Goal: Transaction & Acquisition: Purchase product/service

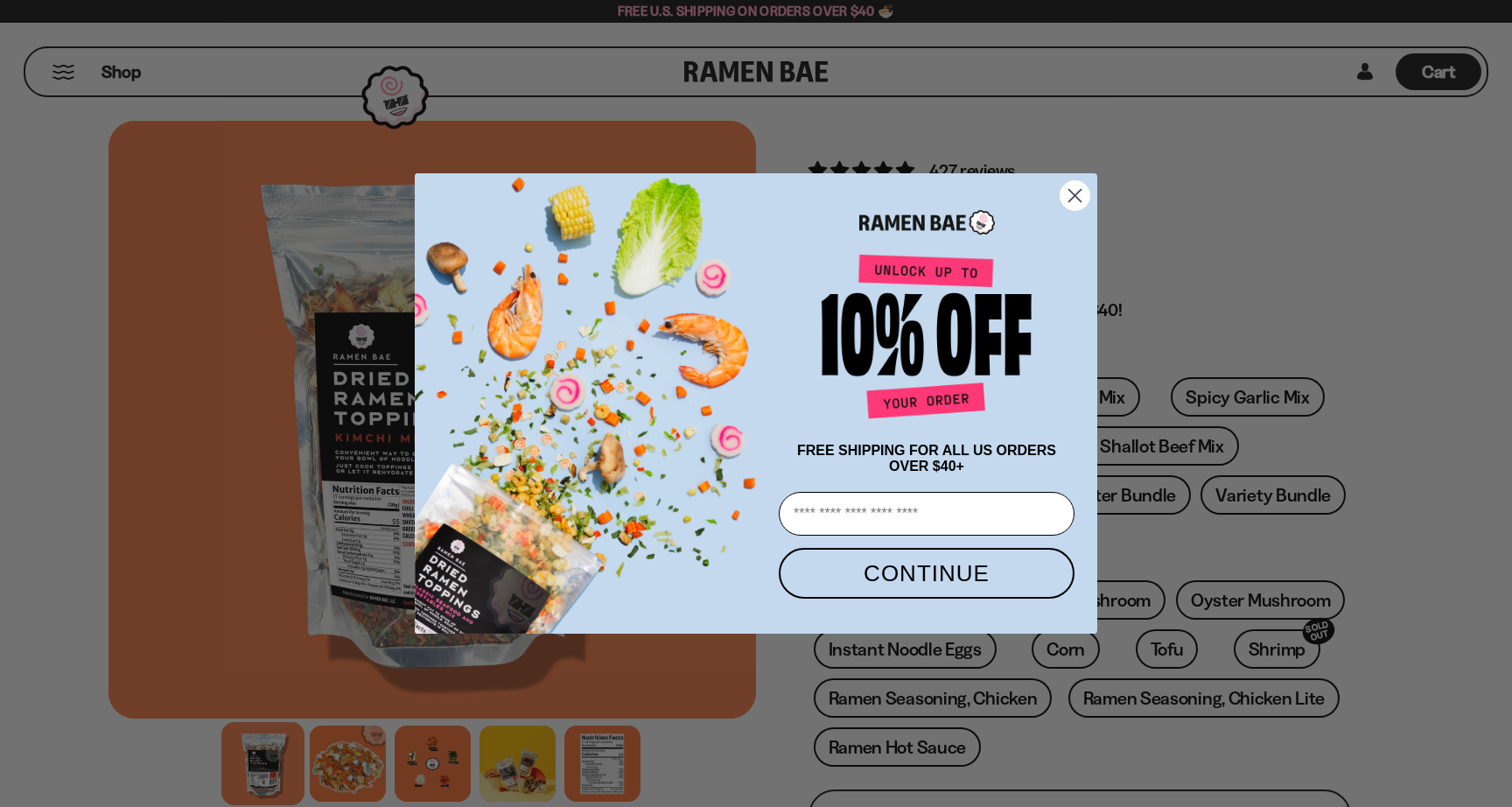
click at [1070, 194] on circle "Close dialog" at bounding box center [1075, 195] width 29 height 29
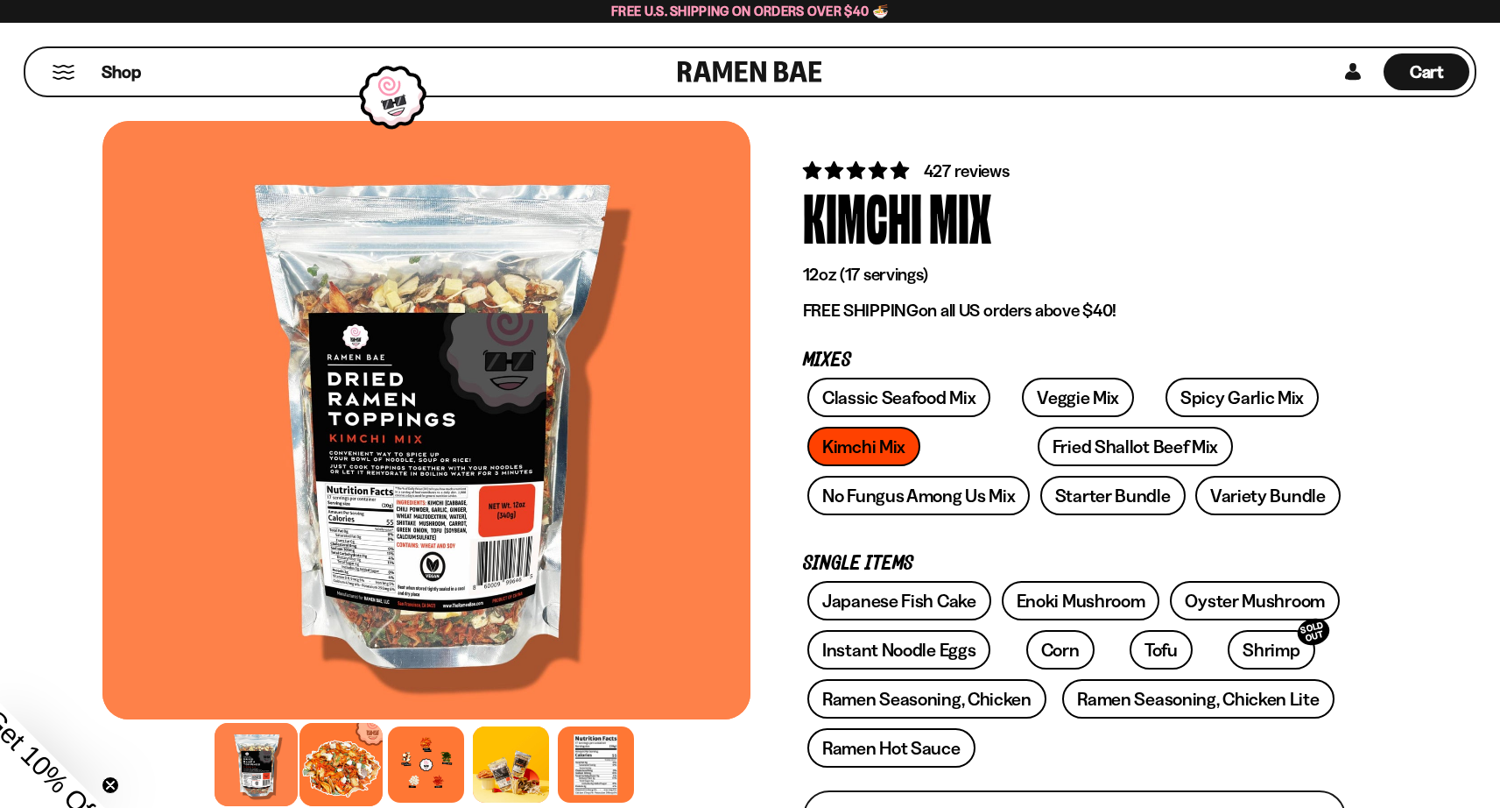
click at [332, 772] on div at bounding box center [341, 764] width 83 height 83
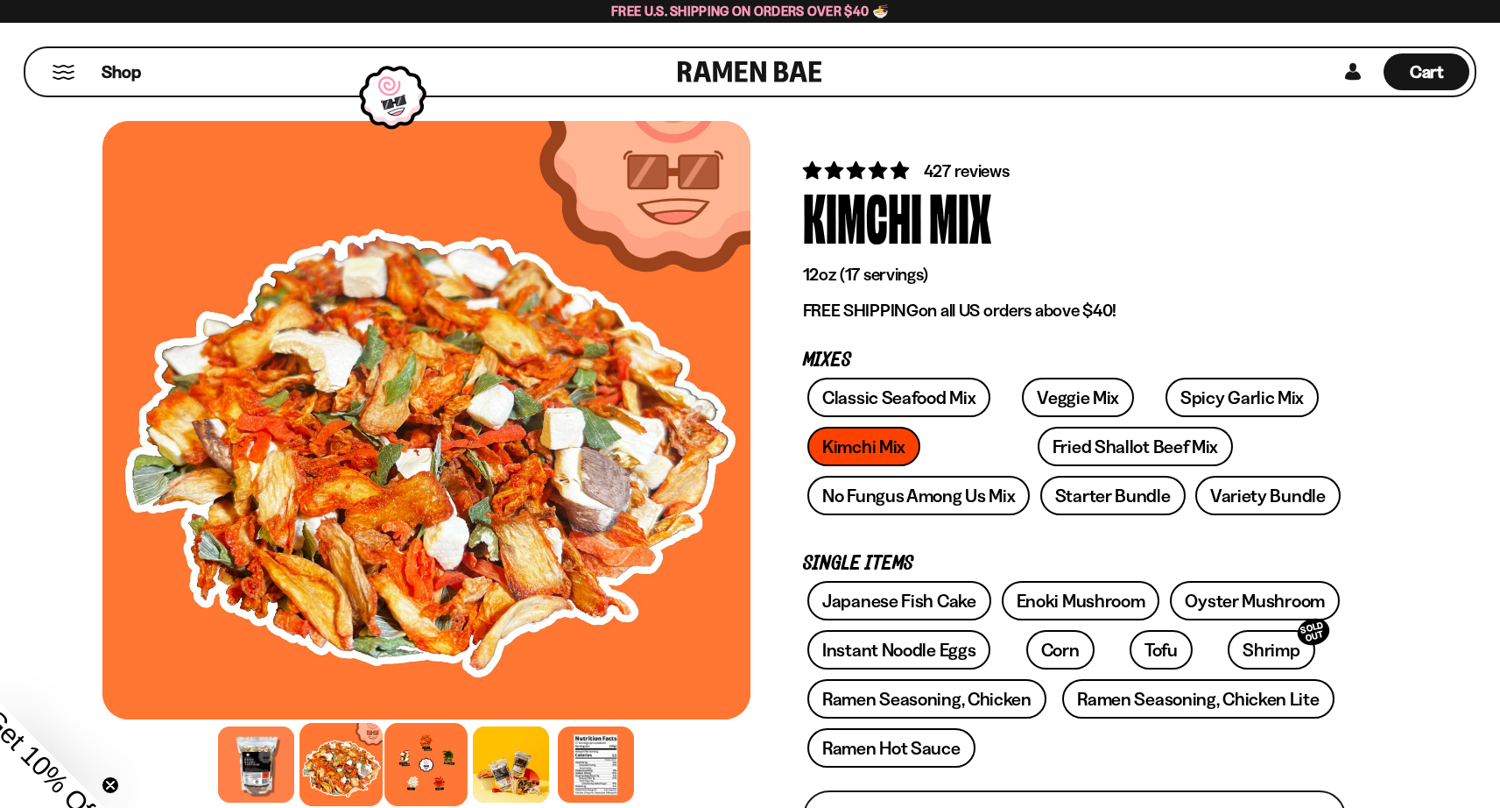
click at [421, 773] on div at bounding box center [425, 764] width 83 height 83
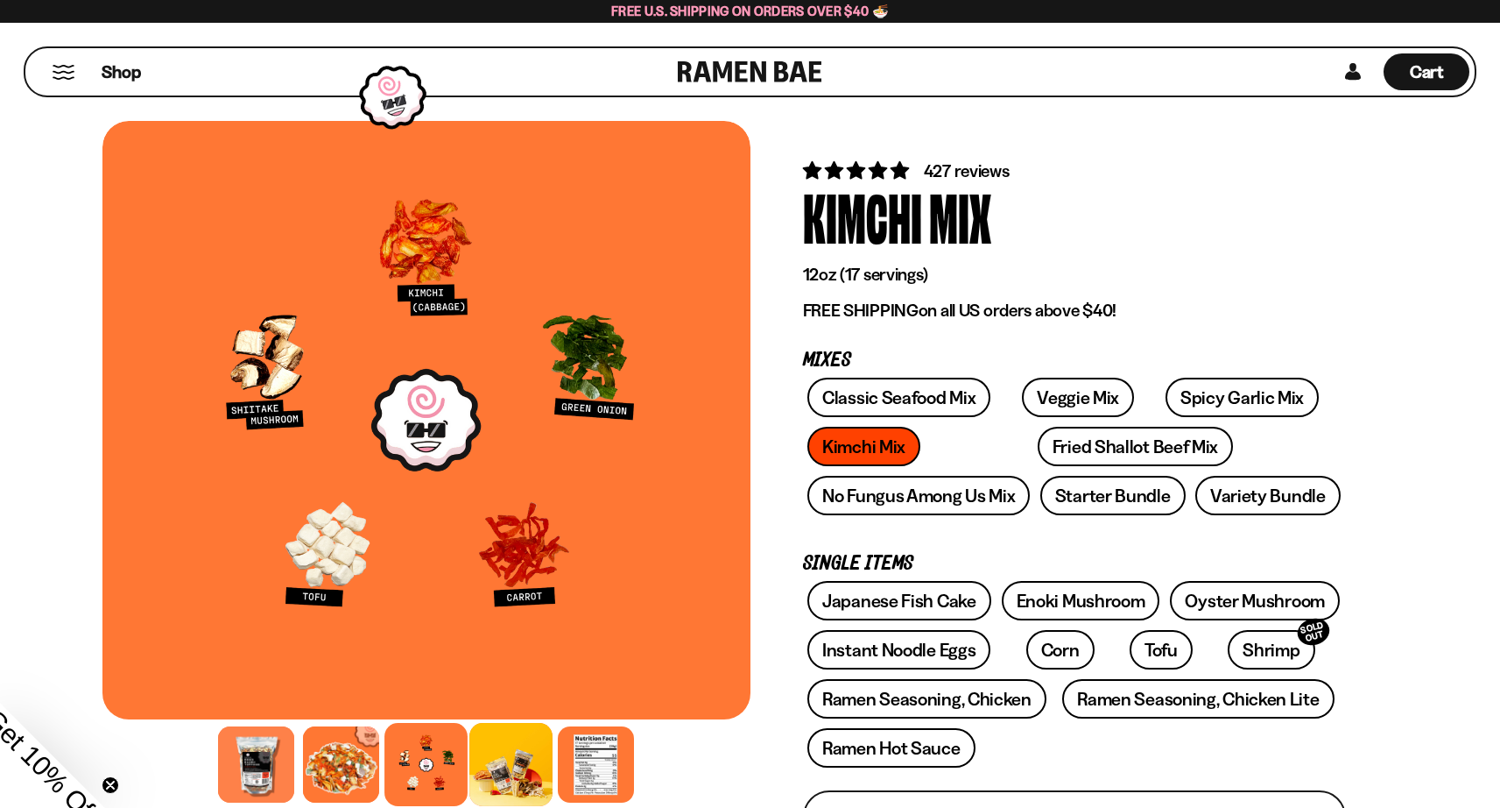
click at [511, 772] on div at bounding box center [510, 764] width 83 height 83
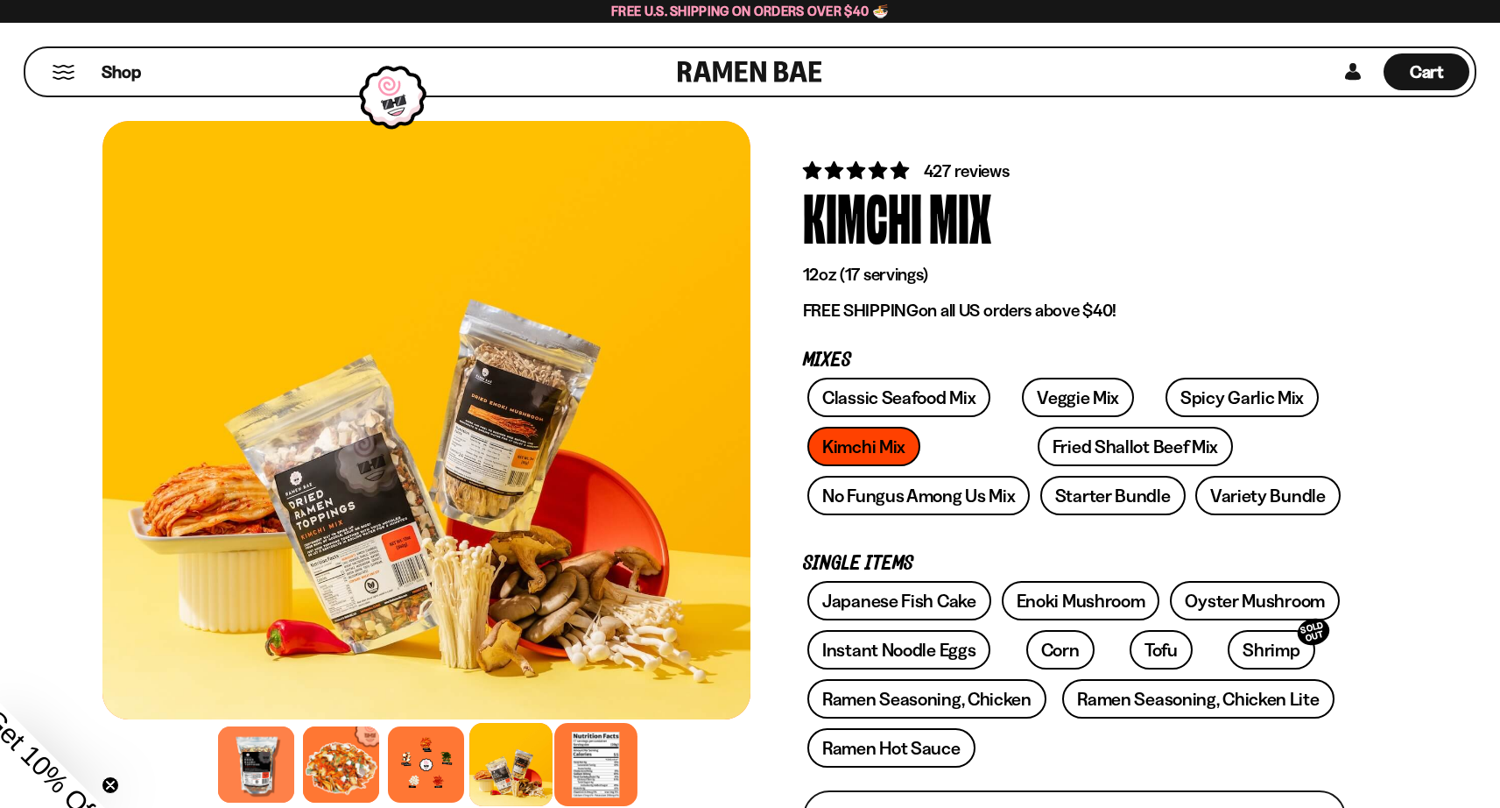
click at [584, 767] on div at bounding box center [595, 764] width 83 height 83
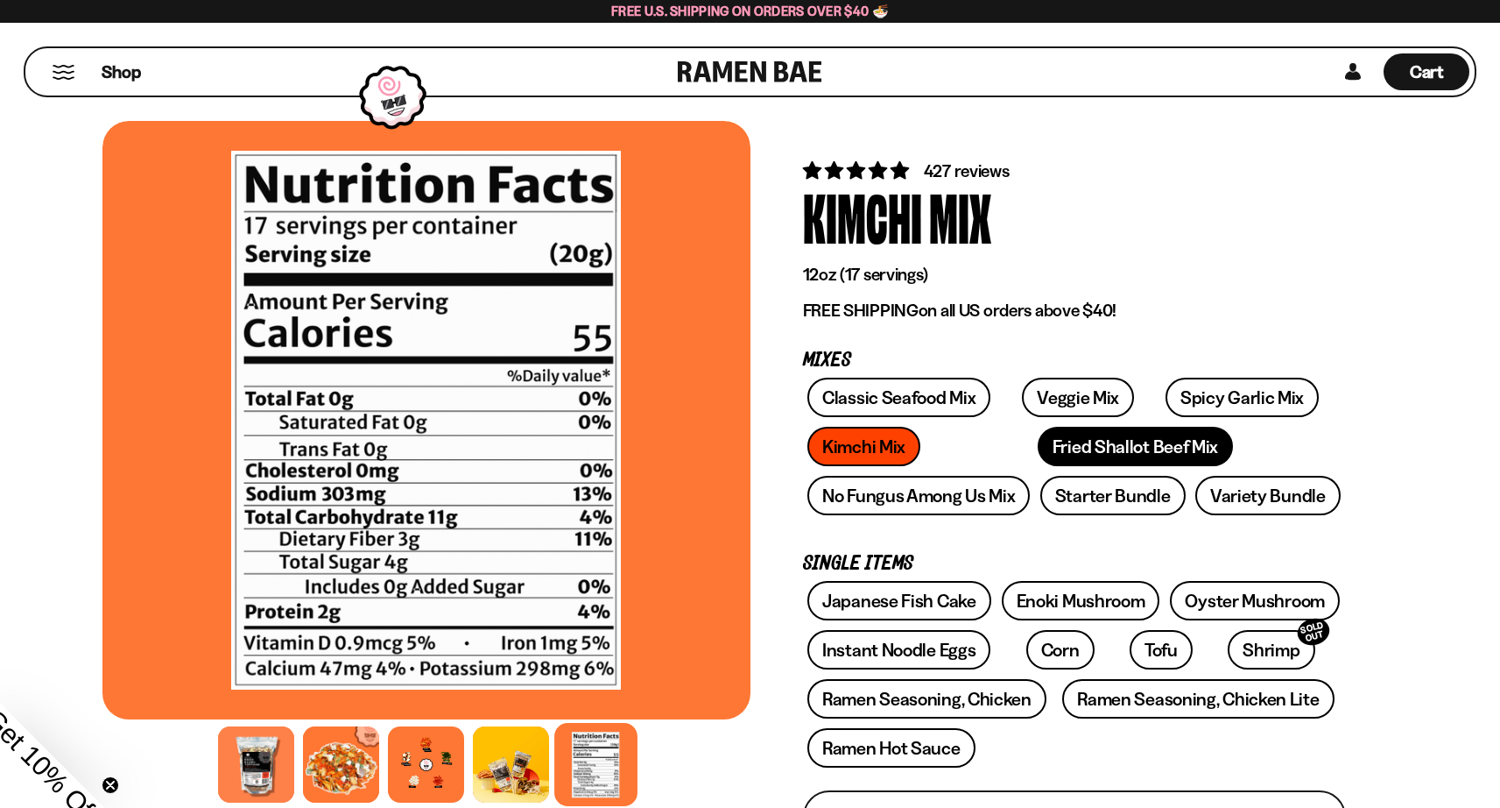
click at [1041, 450] on link "Fried Shallot Beef Mix" at bounding box center [1135, 446] width 195 height 39
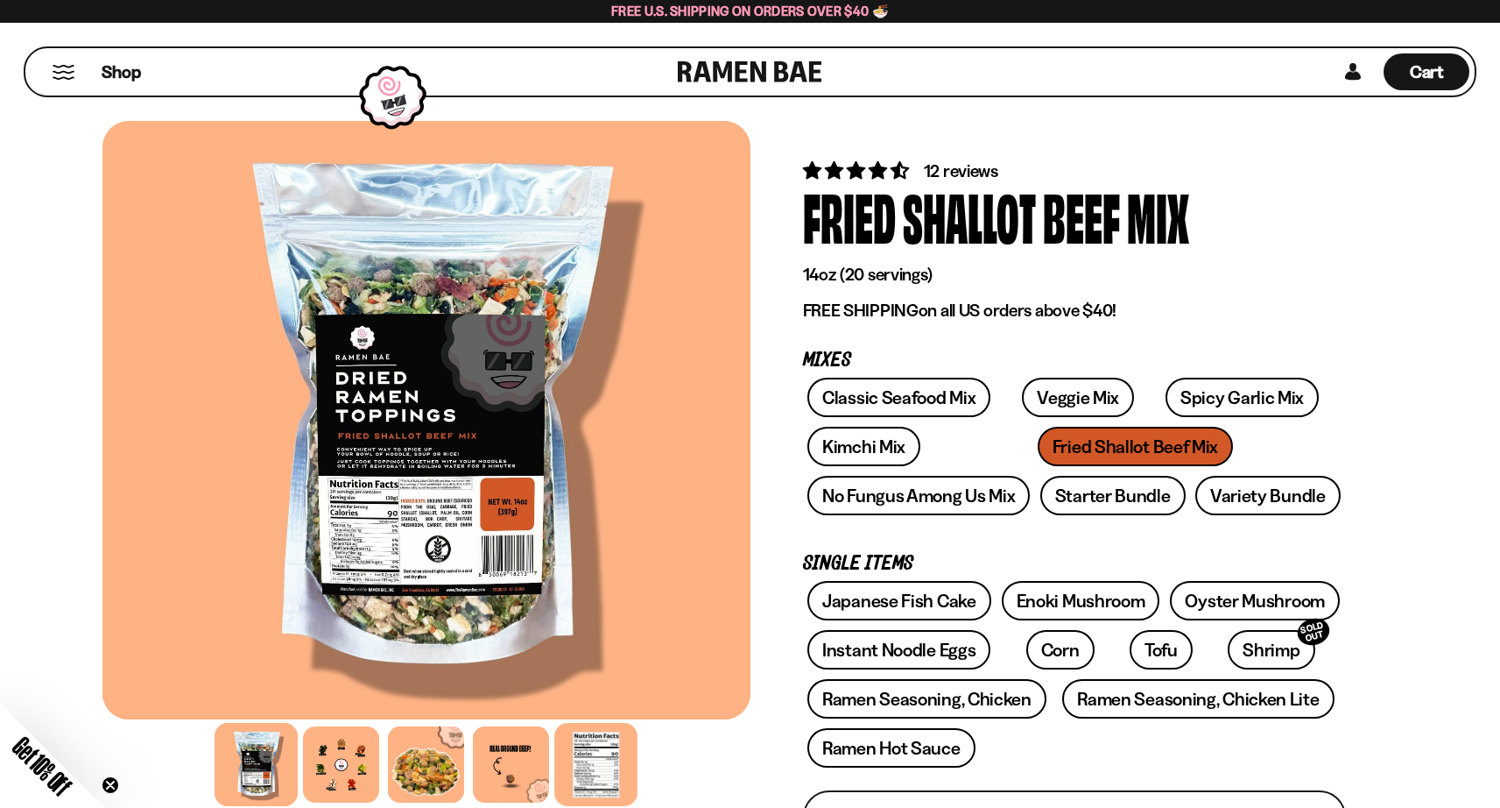
click at [608, 759] on div at bounding box center [595, 764] width 83 height 83
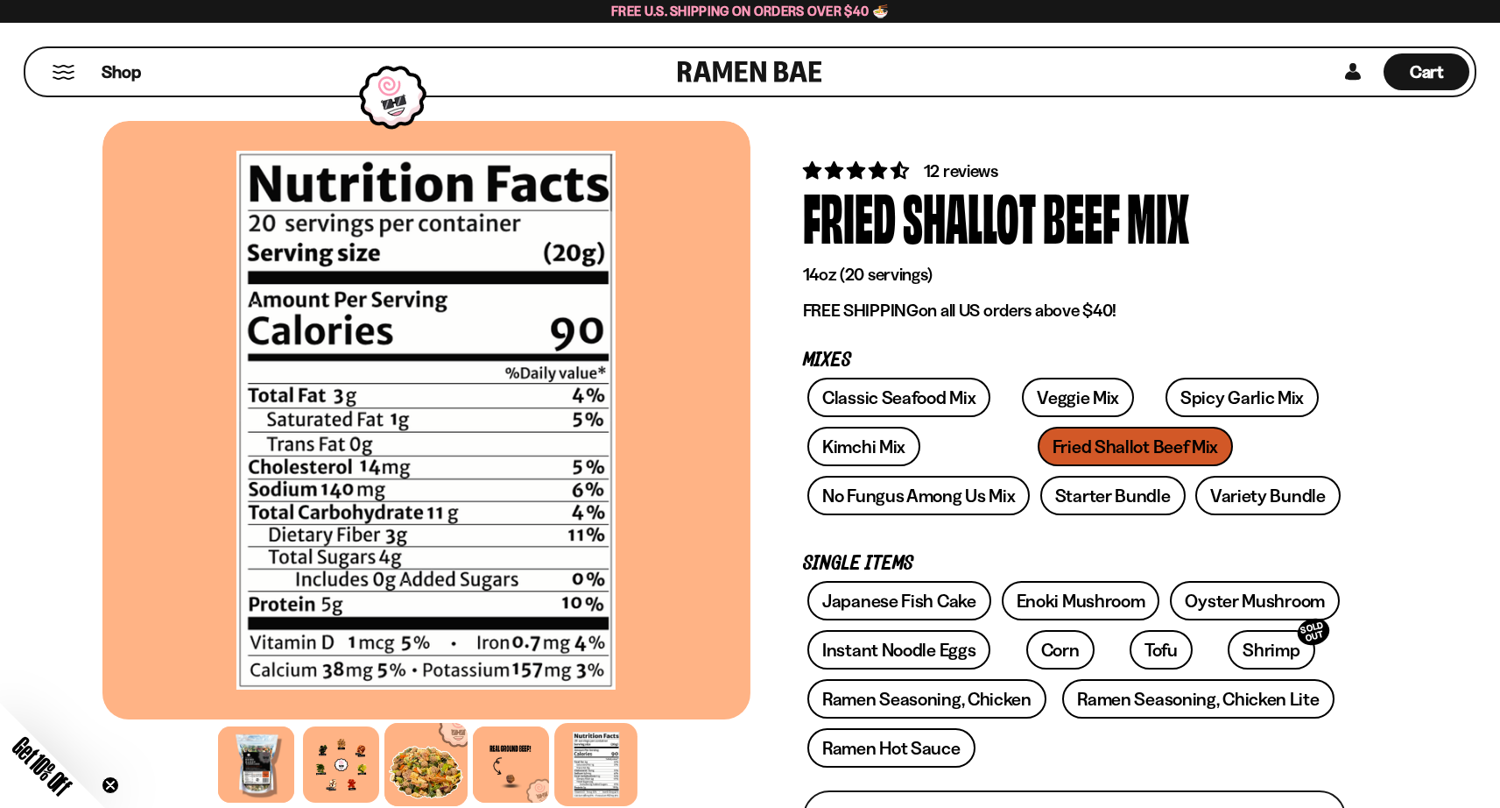
click at [451, 768] on div at bounding box center [425, 764] width 83 height 83
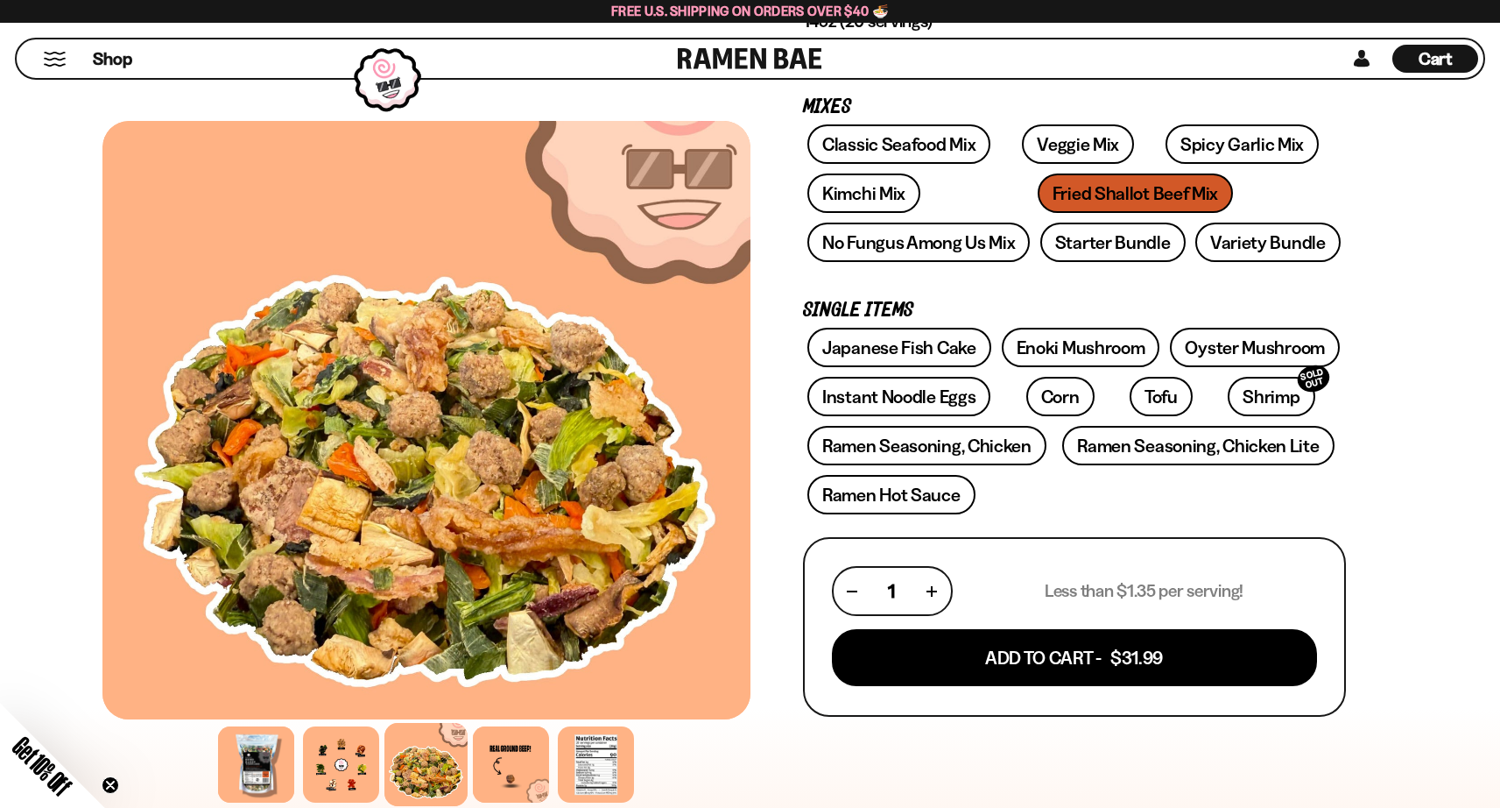
scroll to position [273, 0]
